Goal: Task Accomplishment & Management: Manage account settings

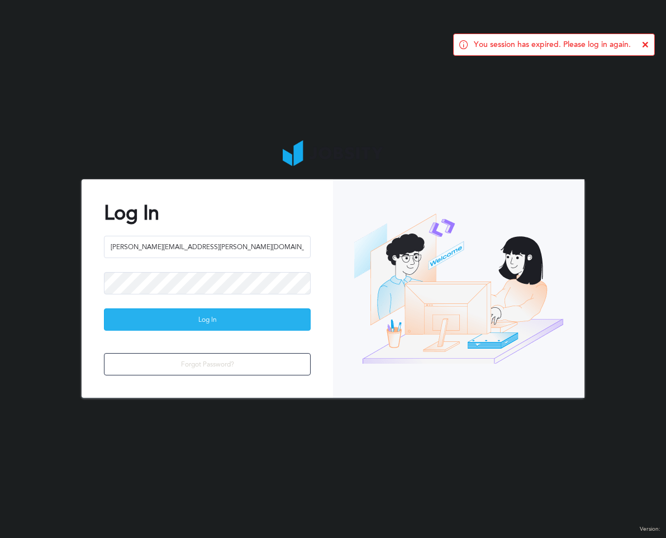
click at [247, 328] on div "Log In" at bounding box center [208, 320] width 206 height 22
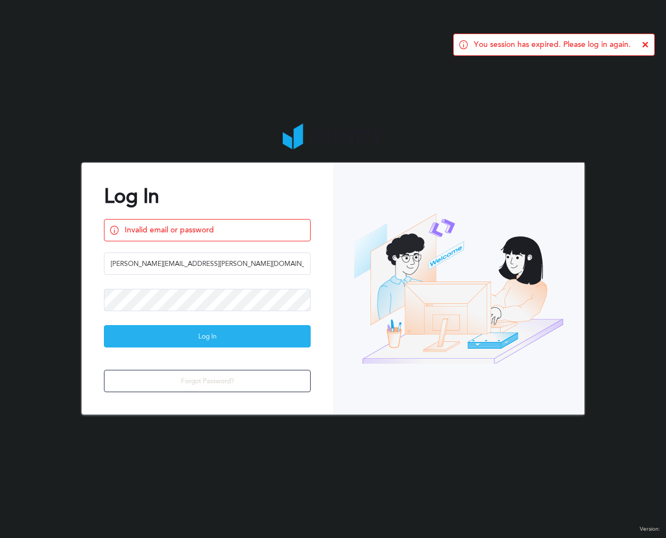
click at [276, 343] on div "Log In" at bounding box center [208, 337] width 206 height 22
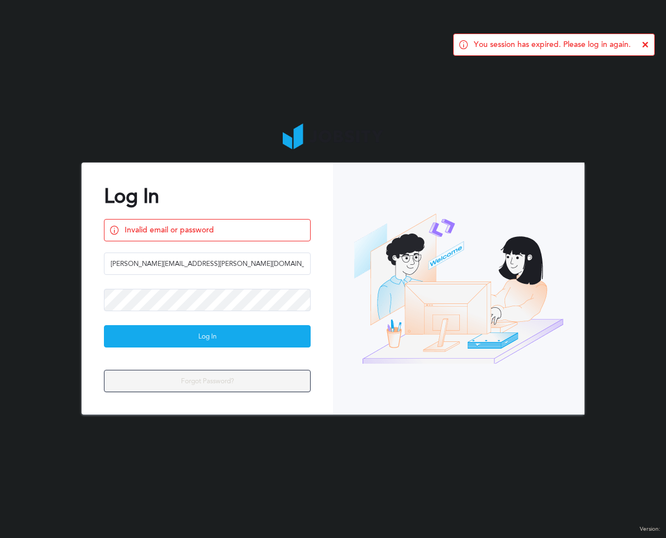
click at [228, 381] on div "Forgot Password?" at bounding box center [208, 382] width 206 height 22
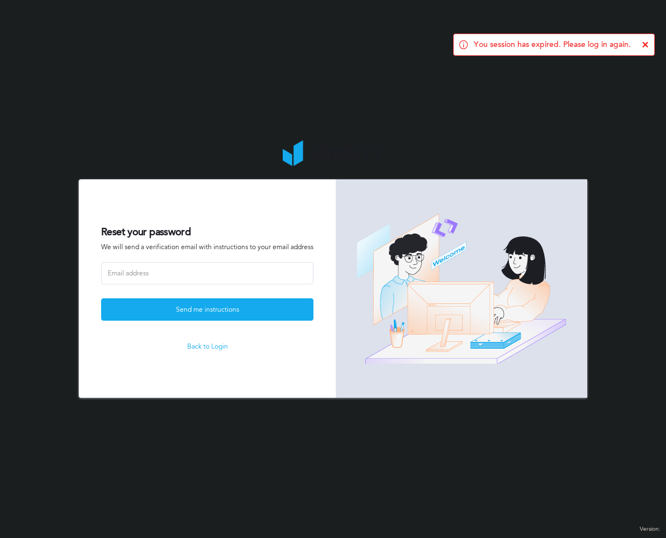
click at [185, 252] on form "Reset your password We will send a verification email with instructions to your…" at bounding box center [207, 288] width 257 height 219
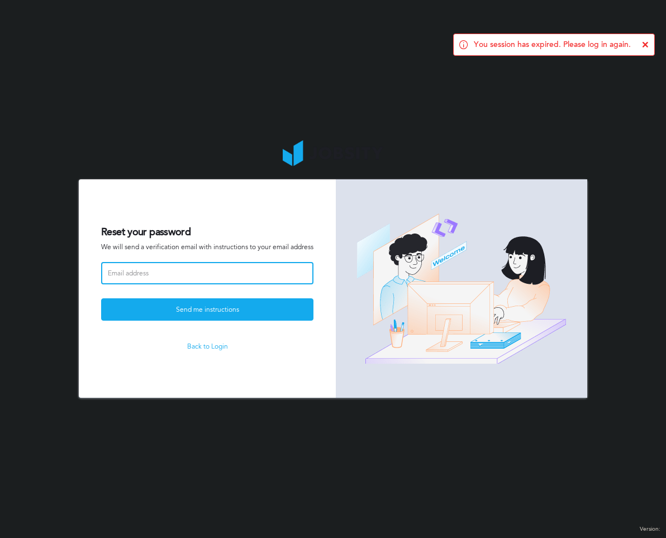
click at [179, 267] on input at bounding box center [207, 273] width 212 height 22
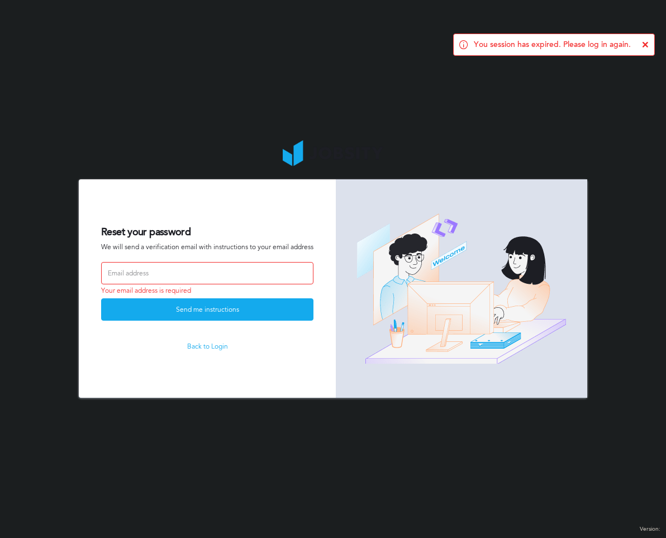
click at [258, 292] on div "Your email address is required" at bounding box center [207, 280] width 212 height 36
click at [208, 353] on form "Reset your password We will send a verification email with instructions to your…" at bounding box center [207, 288] width 257 height 219
click at [202, 349] on link "Back to Login" at bounding box center [207, 347] width 212 height 8
